Goal: Find specific page/section: Find specific page/section

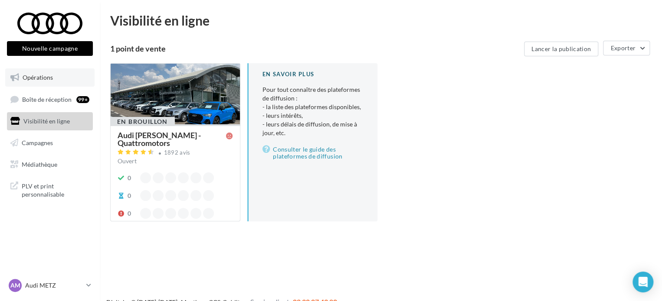
click at [61, 75] on link "Opérations" at bounding box center [49, 78] width 89 height 18
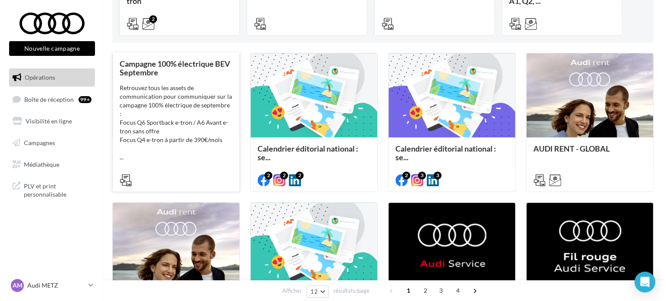
scroll to position [217, 0]
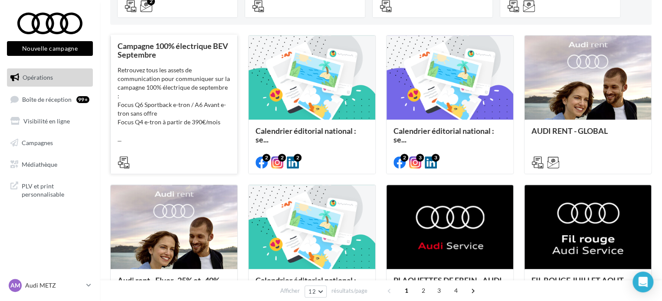
click at [193, 132] on div "Retrouvez tous les assets de communication pour communiquer sur la campagne 100…" at bounding box center [174, 105] width 113 height 78
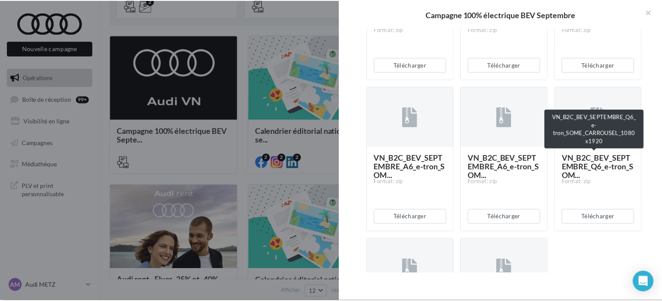
scroll to position [867, 0]
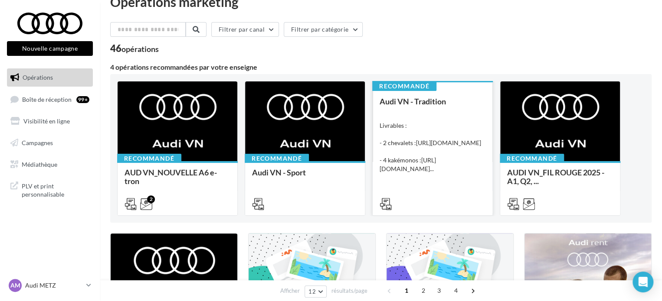
scroll to position [0, 0]
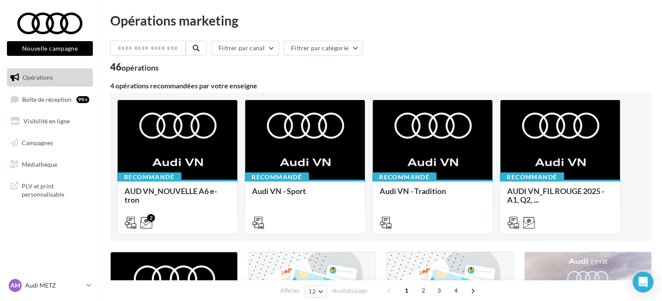
click at [68, 79] on link "Opérations" at bounding box center [49, 78] width 89 height 18
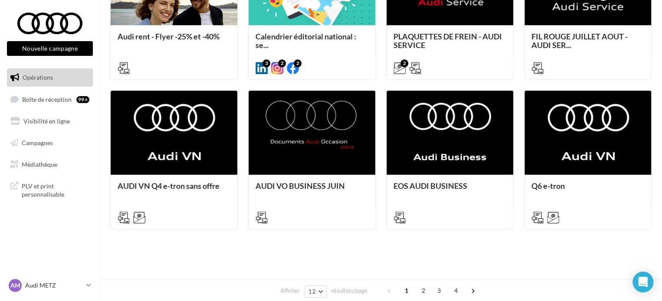
scroll to position [244, 0]
